Goal: Navigation & Orientation: Find specific page/section

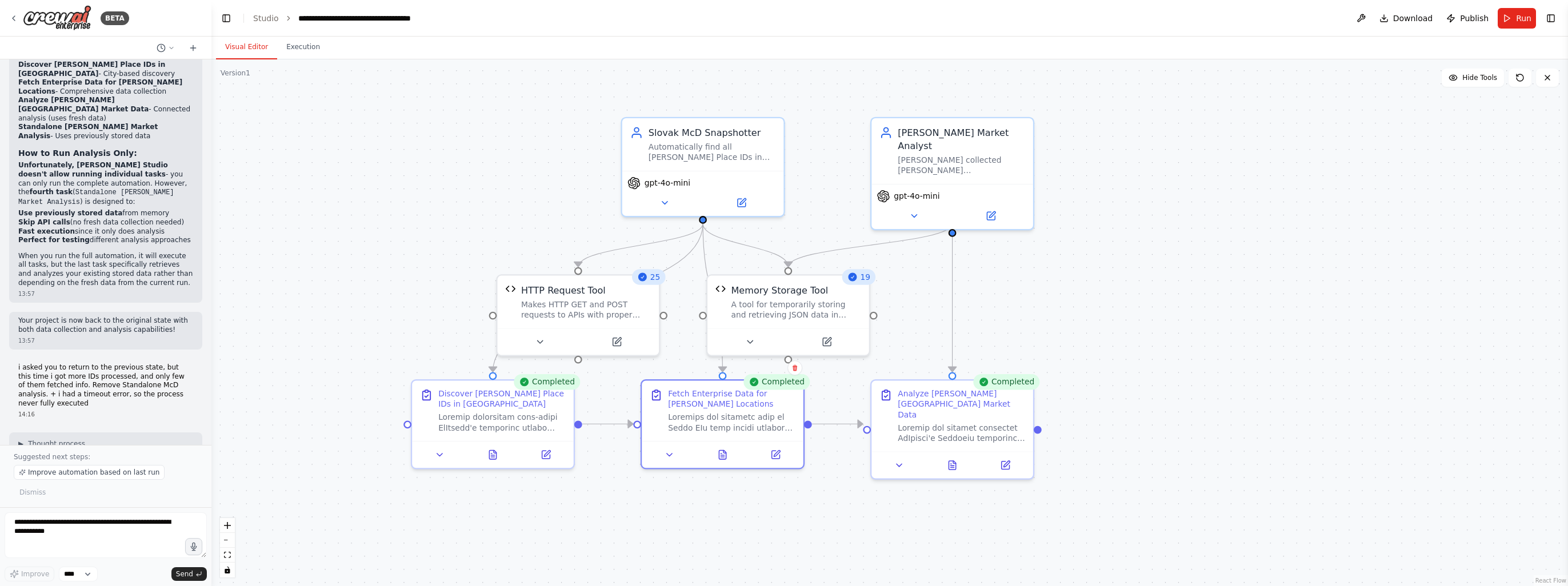
scroll to position [11011, 0]
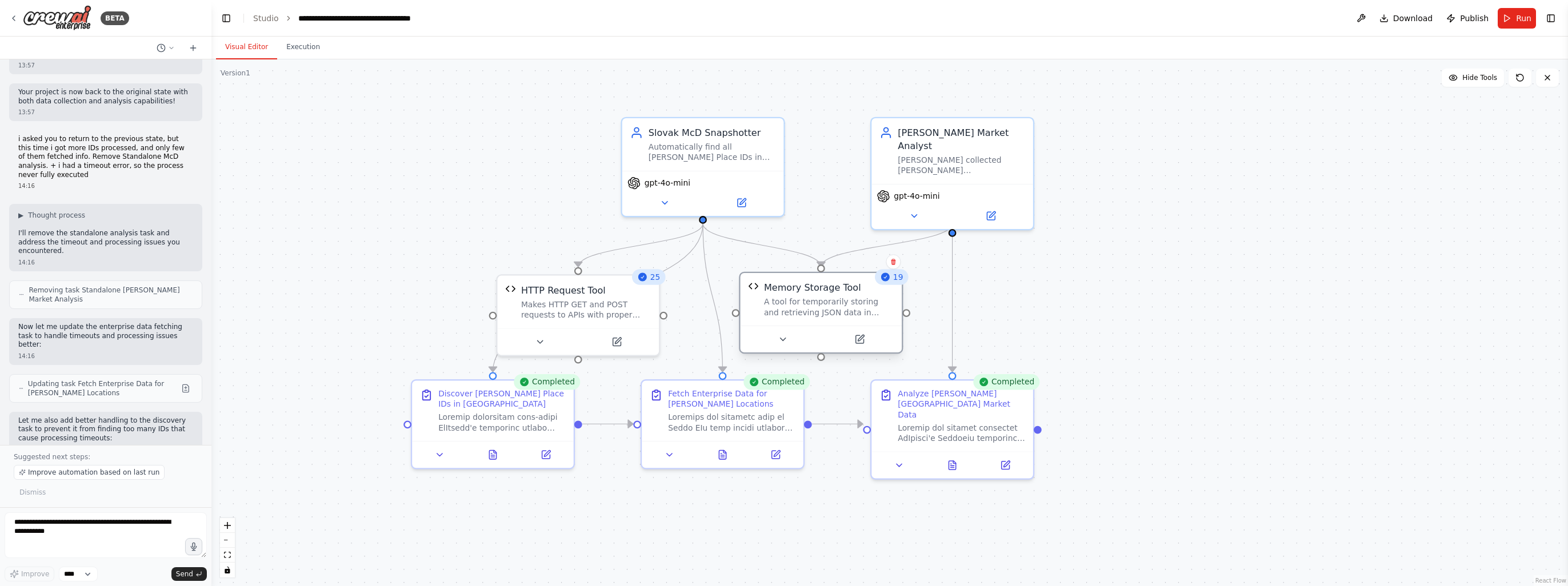
drag, startPoint x: 756, startPoint y: 280, endPoint x: 791, endPoint y: 278, distance: 35.1
click at [791, 278] on div "Memory Storage Tool A tool for temporarily storing and retrieving JSON data in …" at bounding box center [821, 299] width 162 height 53
click at [1282, 269] on div ".deletable-edge-delete-btn { width: 20px; height: 20px; border: 0px solid #ffff…" at bounding box center [889, 322] width 1356 height 527
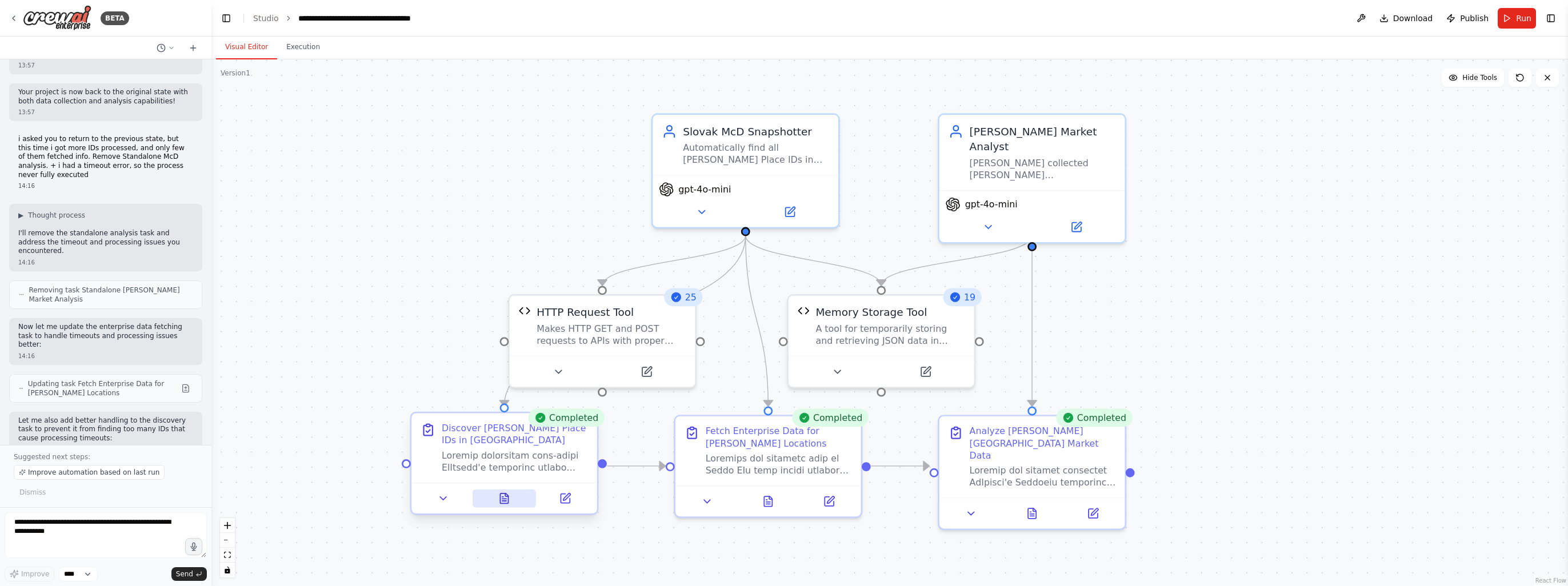
click at [503, 502] on icon at bounding box center [503, 498] width 8 height 10
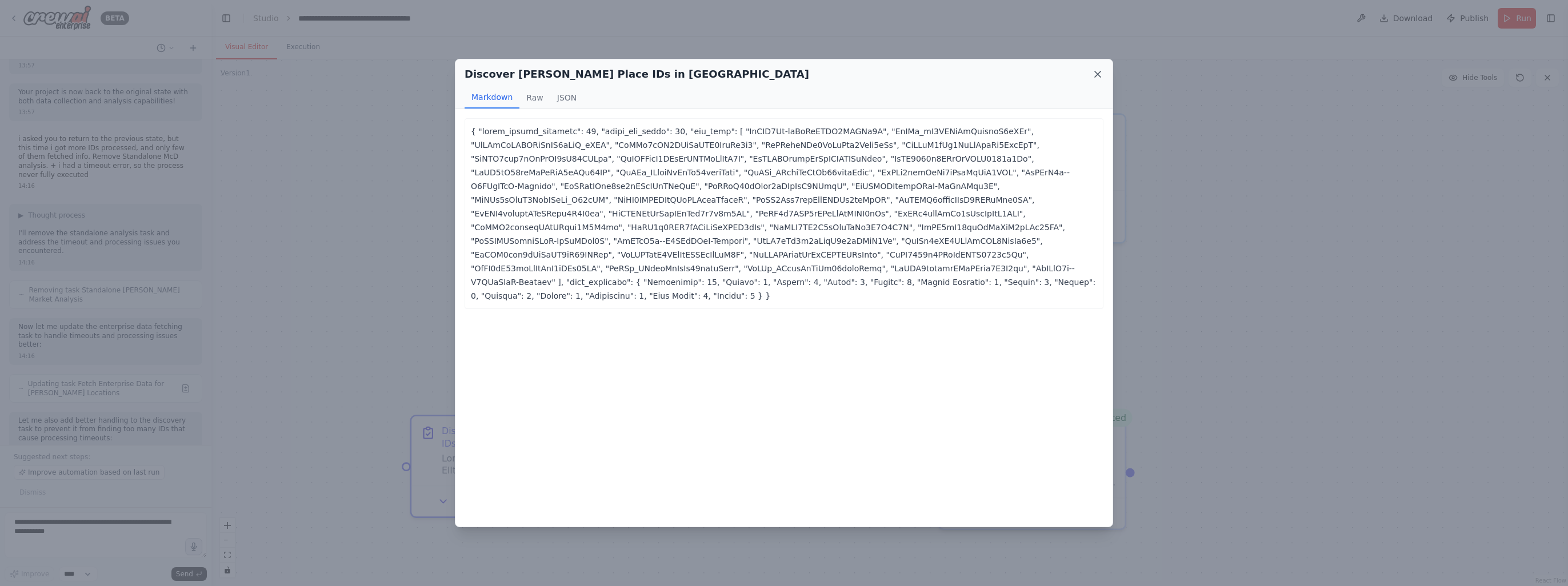
click at [1094, 72] on icon at bounding box center [1097, 74] width 11 height 11
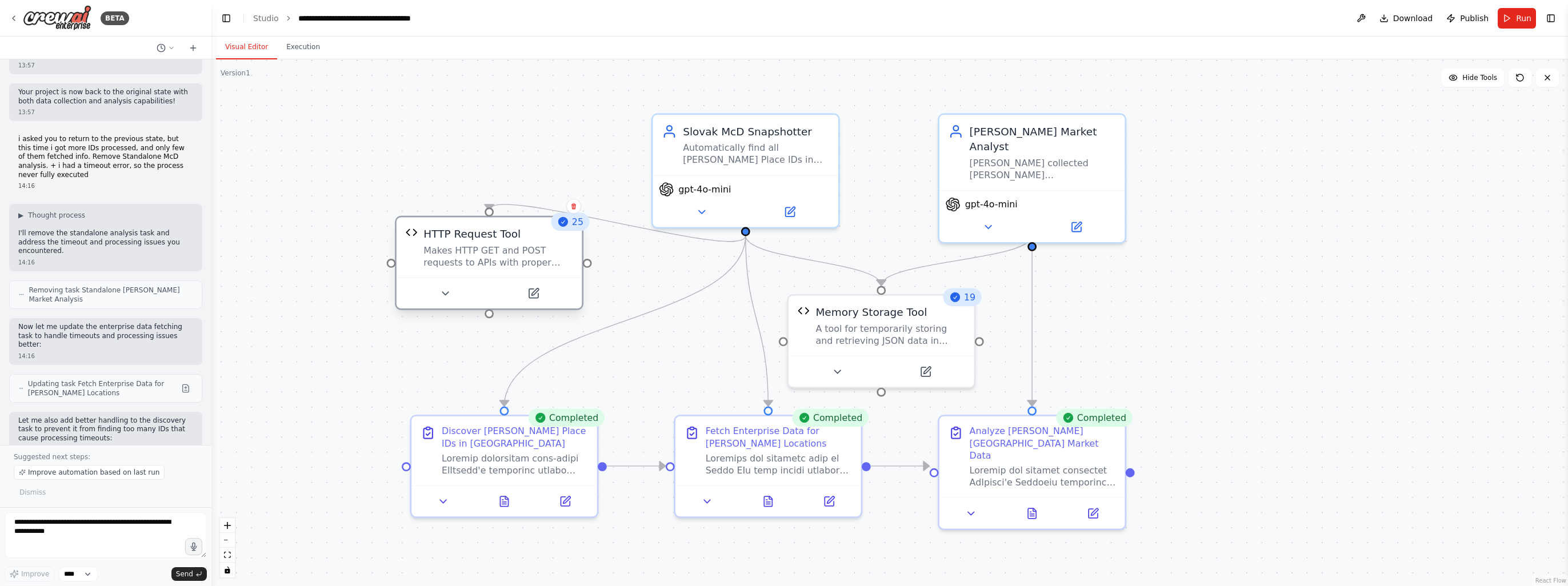
drag, startPoint x: 608, startPoint y: 307, endPoint x: 496, endPoint y: 238, distance: 131.5
click at [496, 238] on div "HTTP Request Tool" at bounding box center [472, 233] width 97 height 15
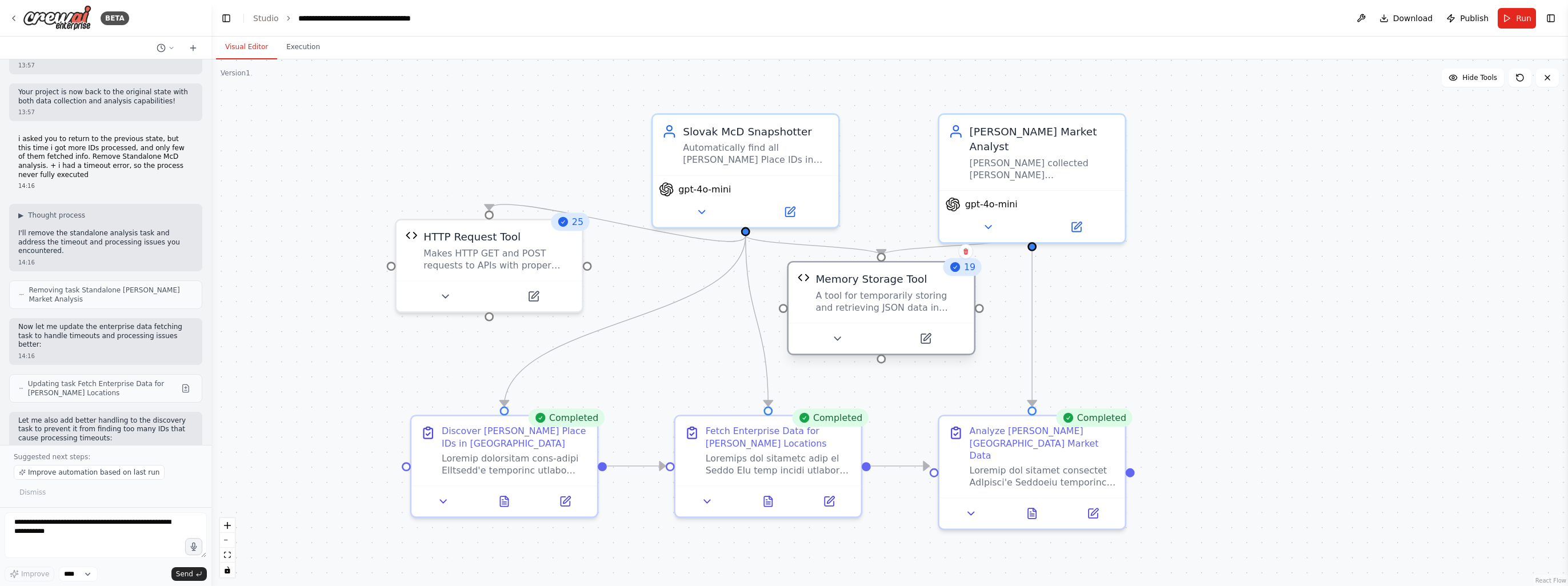
drag, startPoint x: 846, startPoint y: 304, endPoint x: 854, endPoint y: 276, distance: 29.1
click at [854, 276] on div "Memory Storage Tool" at bounding box center [871, 279] width 111 height 15
click at [283, 287] on div ".deletable-edge-delete-btn { width: 20px; height: 20px; border: 0px solid #ffff…" at bounding box center [889, 322] width 1356 height 527
click at [1035, 505] on icon at bounding box center [1035, 507] width 3 height 3
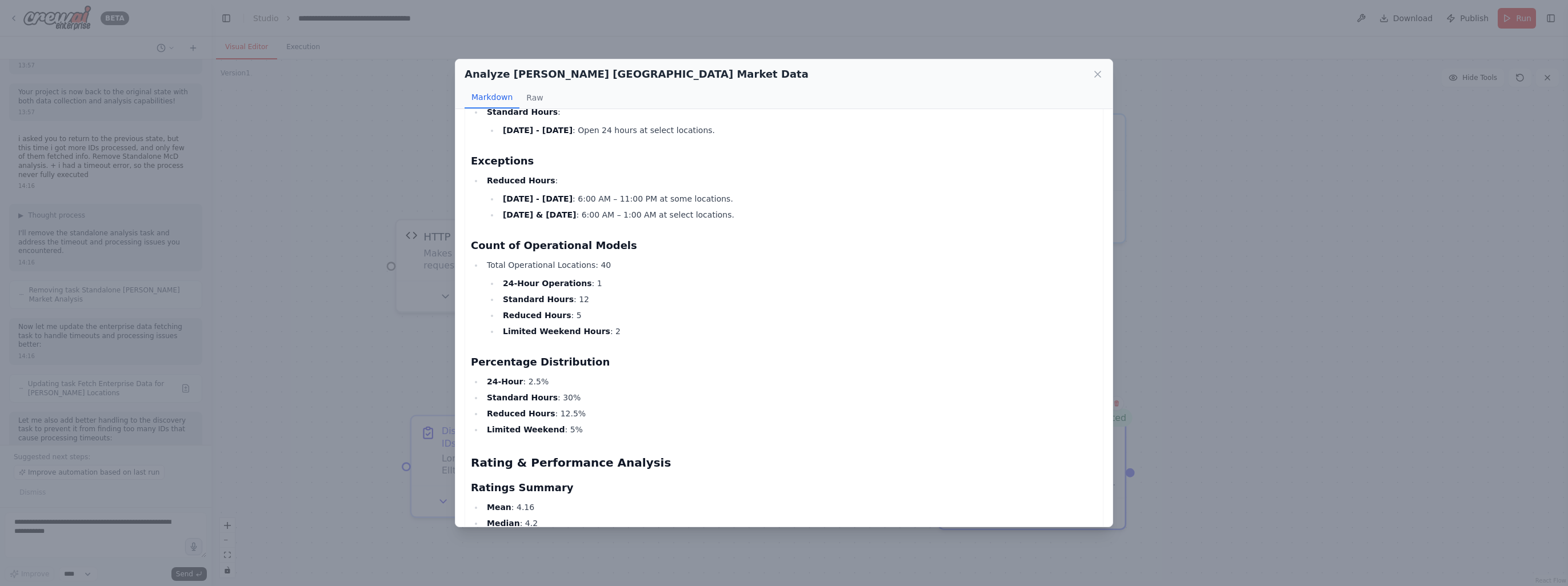
scroll to position [229, 0]
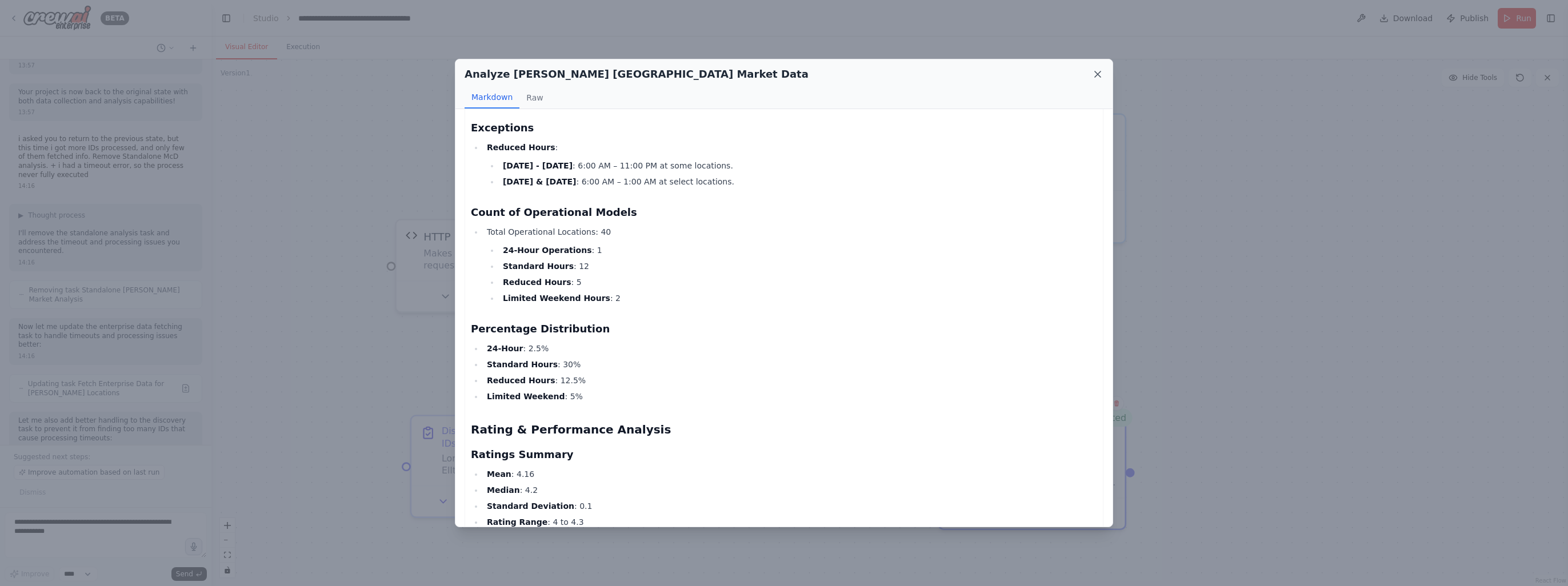
click at [1097, 73] on icon at bounding box center [1097, 74] width 11 height 11
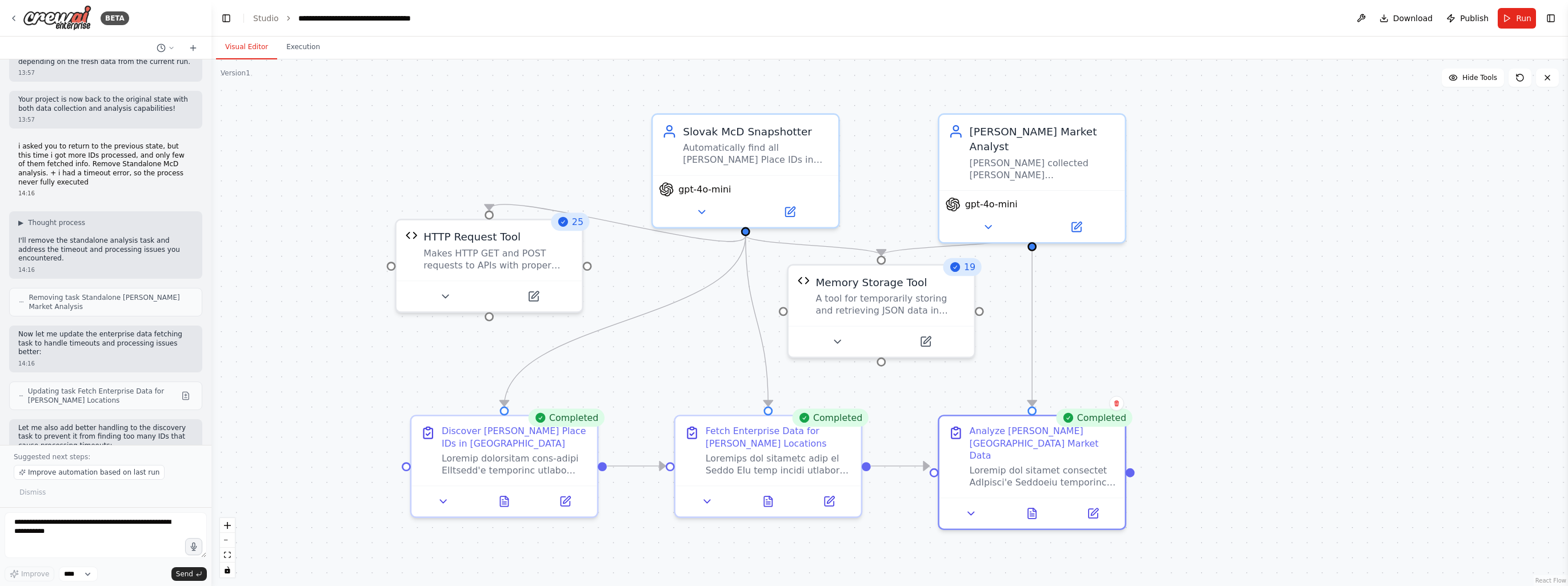
scroll to position [11011, 0]
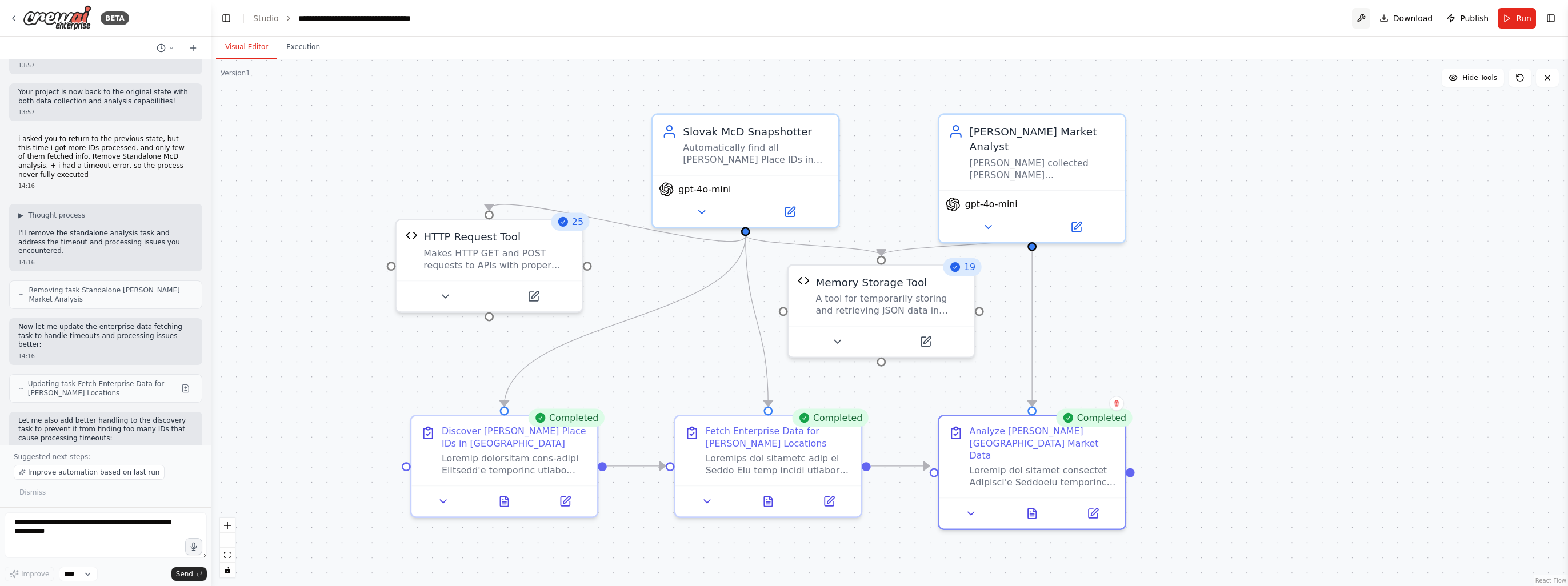
click at [1365, 19] on button at bounding box center [1361, 18] width 19 height 21
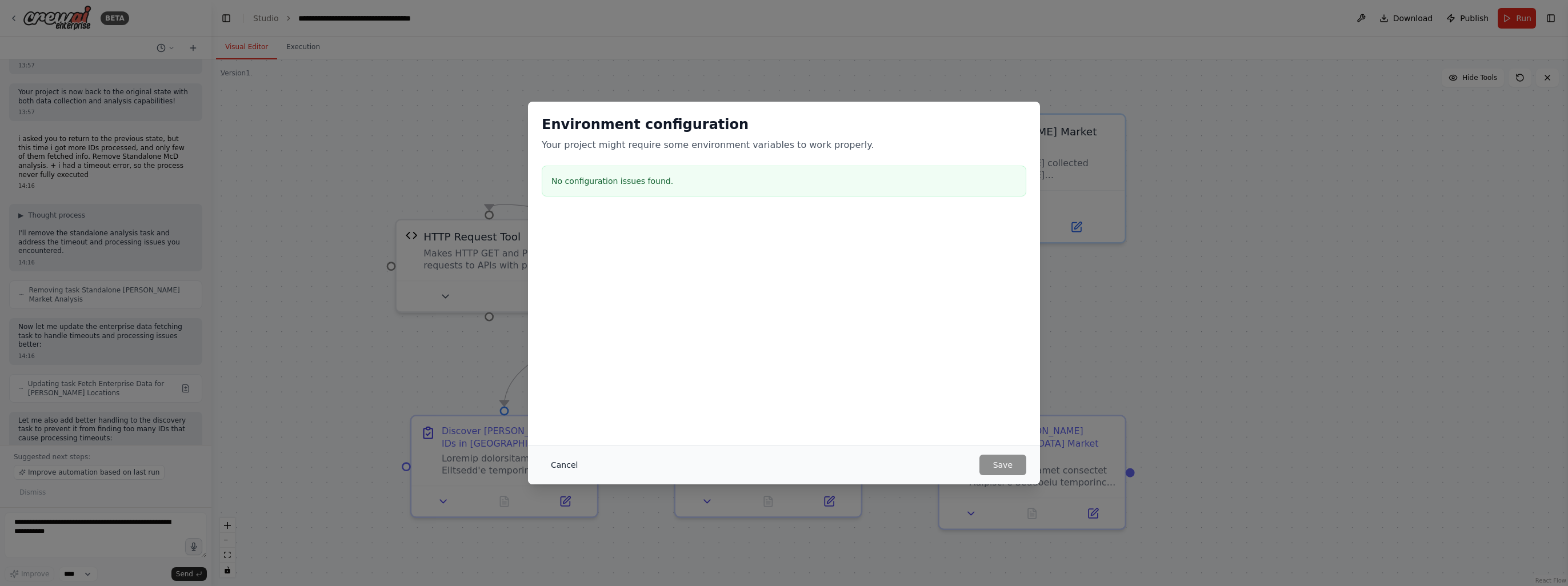
click at [563, 464] on button "Cancel" at bounding box center [564, 465] width 45 height 21
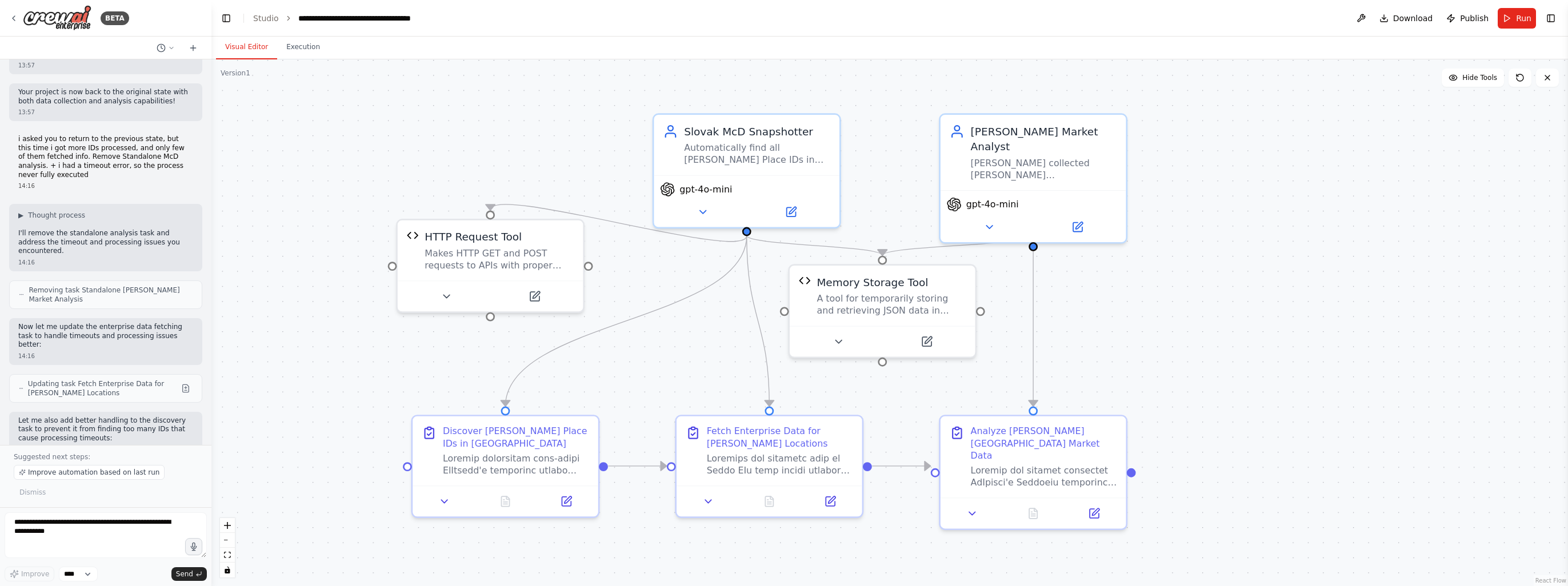
click at [1234, 116] on div ".deletable-edge-delete-btn { width: 20px; height: 20px; border: 0px solid #ffff…" at bounding box center [889, 322] width 1356 height 527
click at [1410, 19] on span "Download" at bounding box center [1413, 19] width 40 height 11
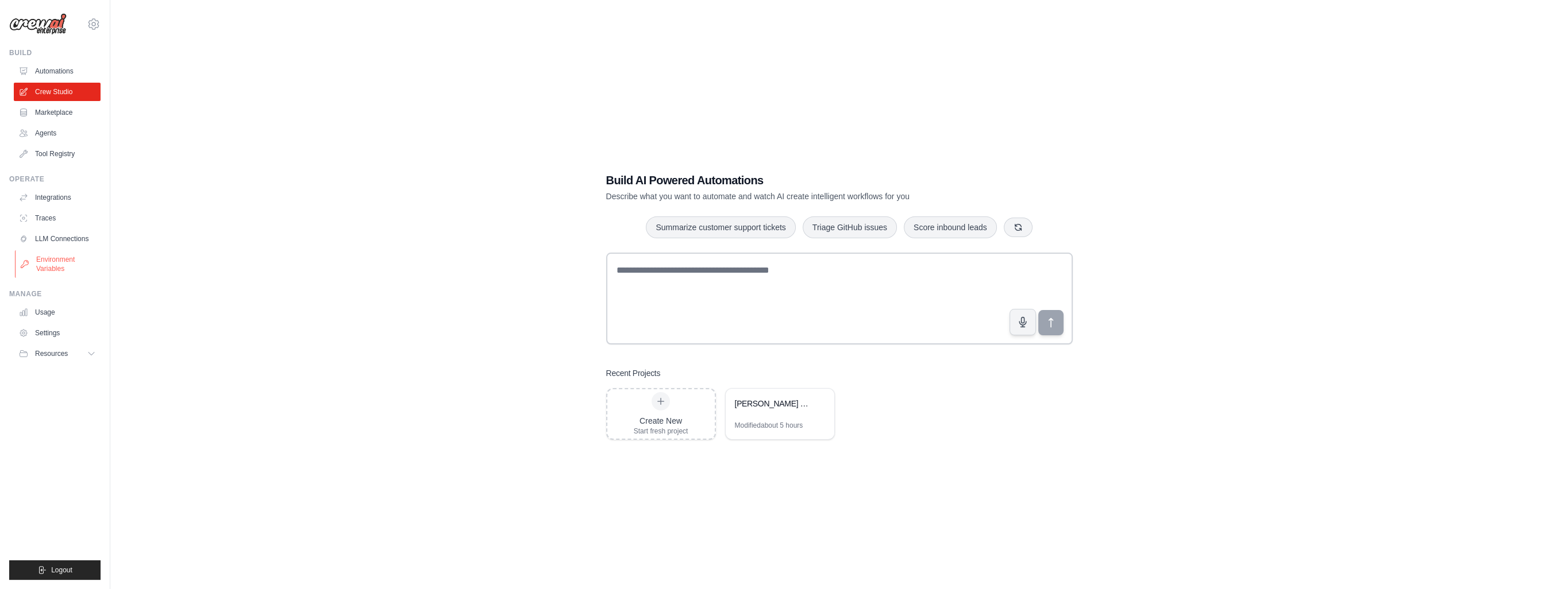
click at [62, 265] on link "Environment Variables" at bounding box center [58, 264] width 87 height 27
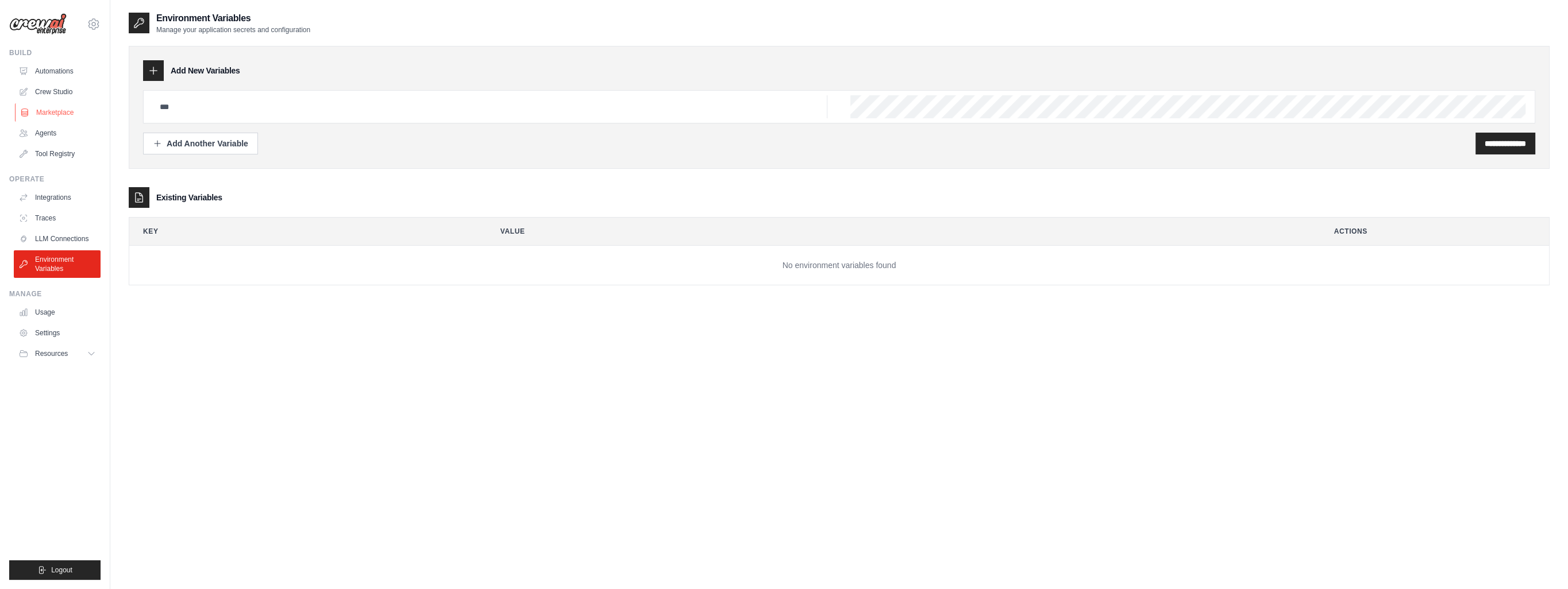
click at [64, 114] on link "Marketplace" at bounding box center [58, 112] width 87 height 19
